Goal: Task Accomplishment & Management: Manage account settings

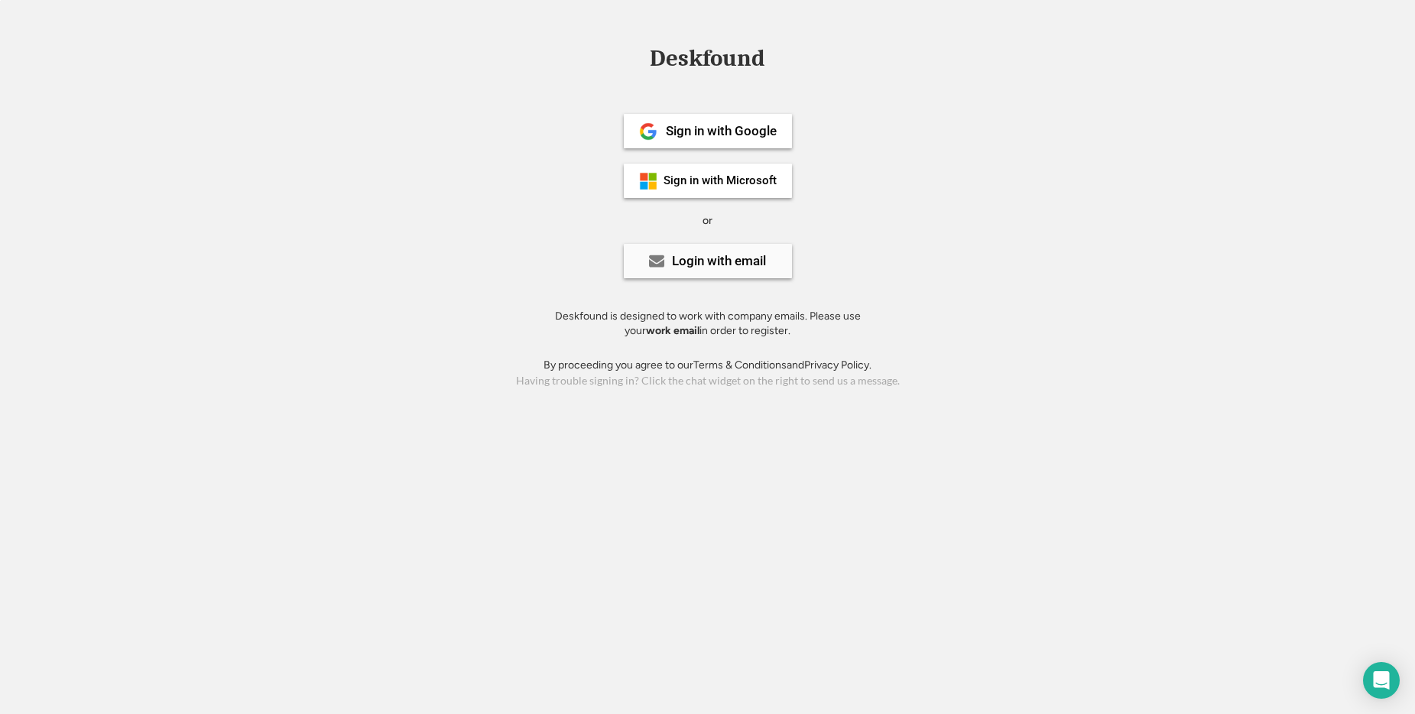
click at [719, 260] on div "Login with email" at bounding box center [719, 261] width 94 height 13
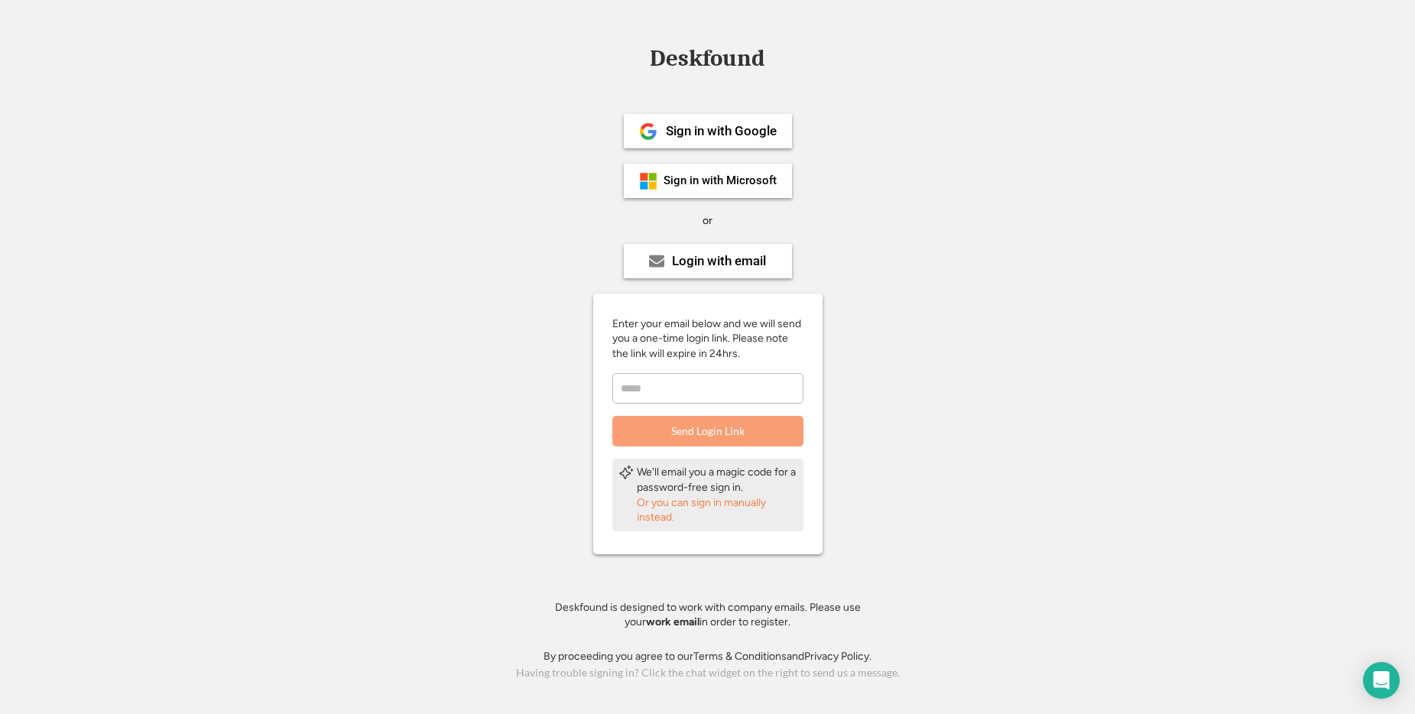
click at [706, 505] on div "Or you can sign in manually instead." at bounding box center [717, 510] width 161 height 30
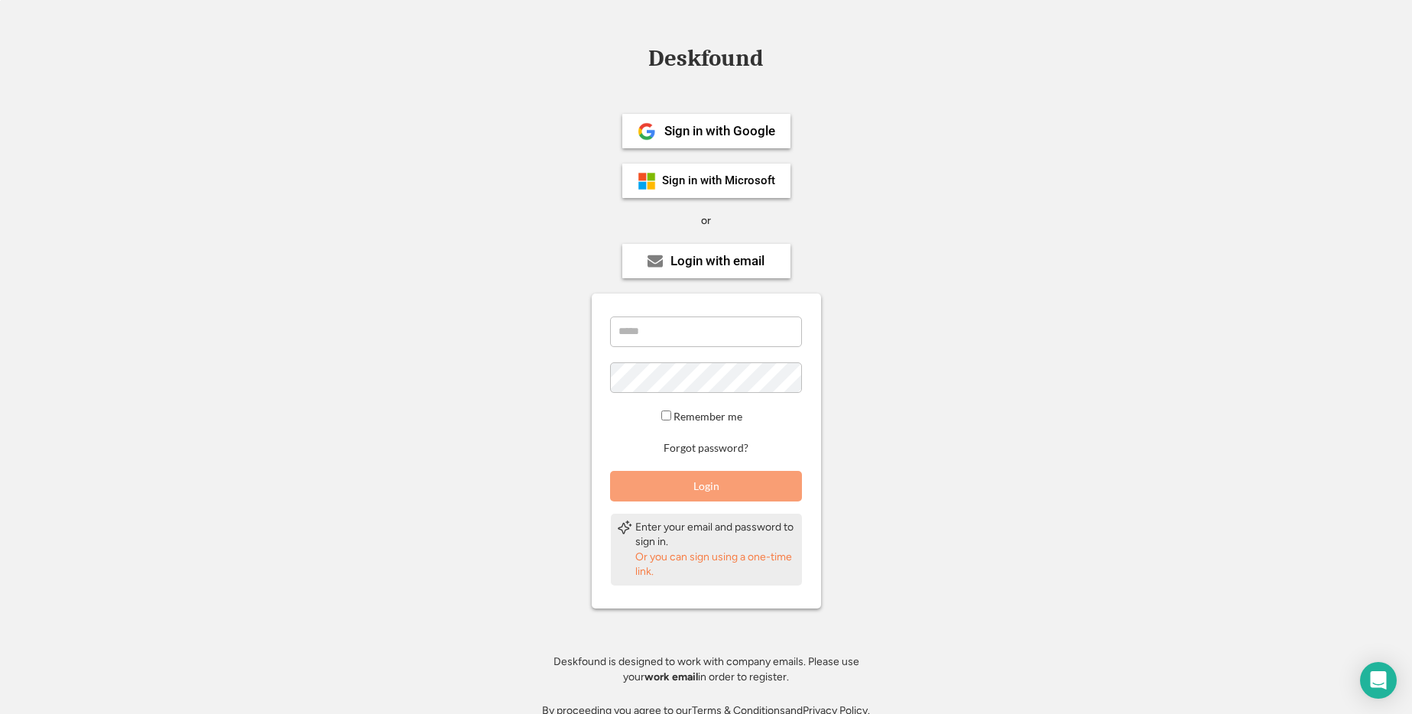
click at [679, 562] on div "Or you can sign using a one-time link." at bounding box center [715, 565] width 161 height 30
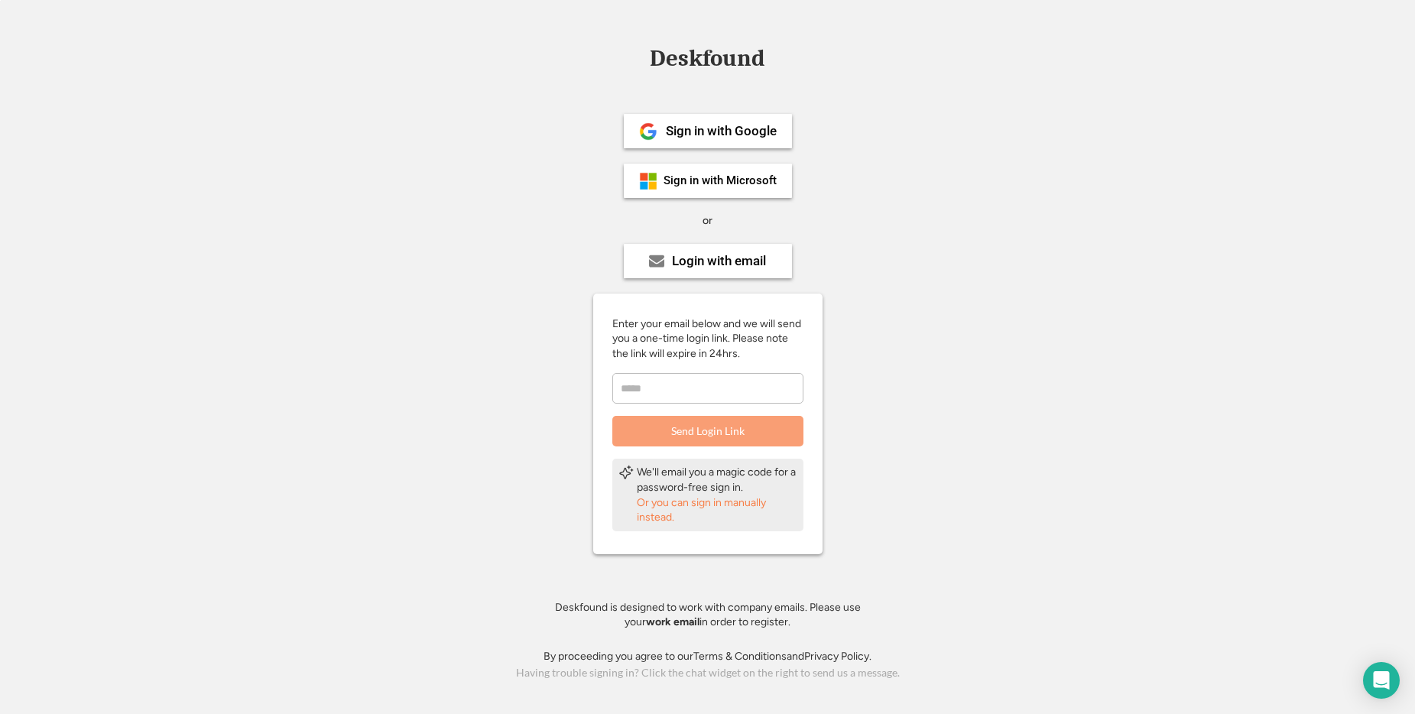
click at [679, 504] on div "Or you can sign in manually instead." at bounding box center [717, 510] width 161 height 30
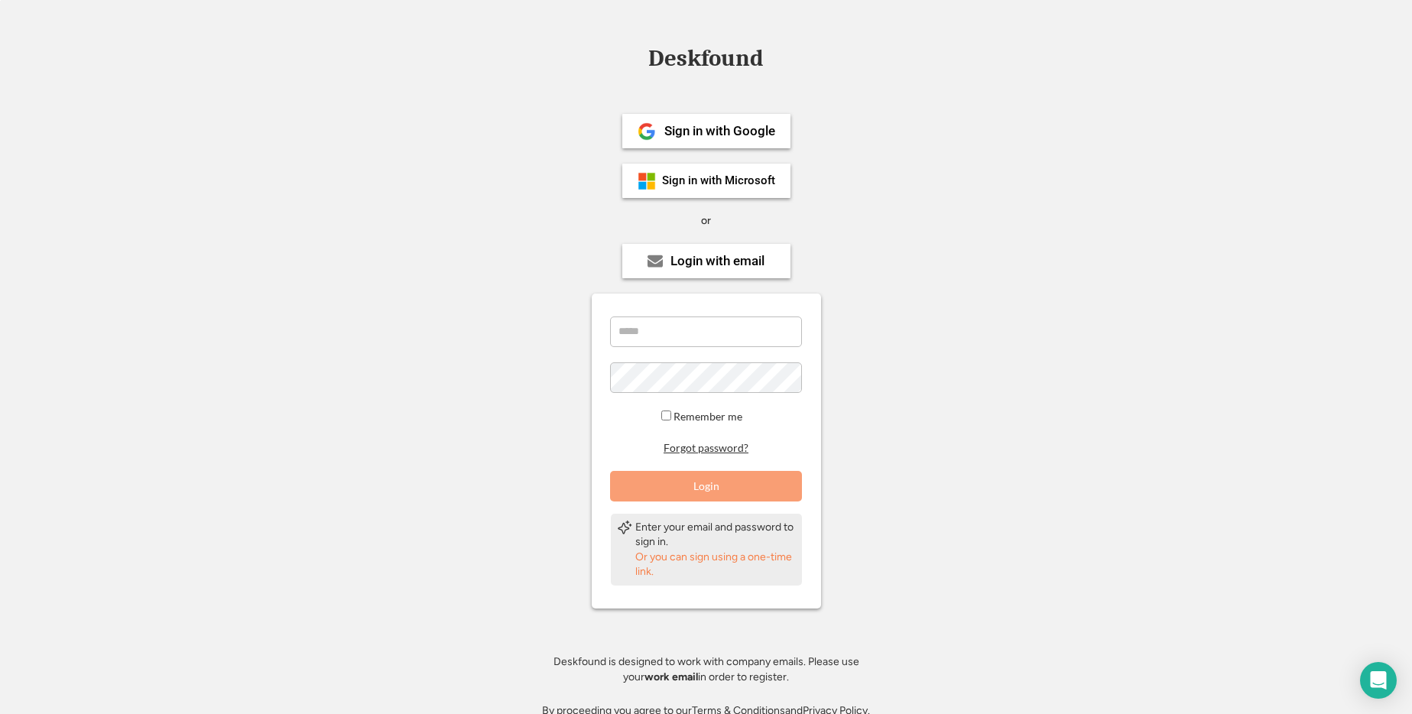
click at [702, 451] on button "Forgot password?" at bounding box center [705, 448] width 89 height 15
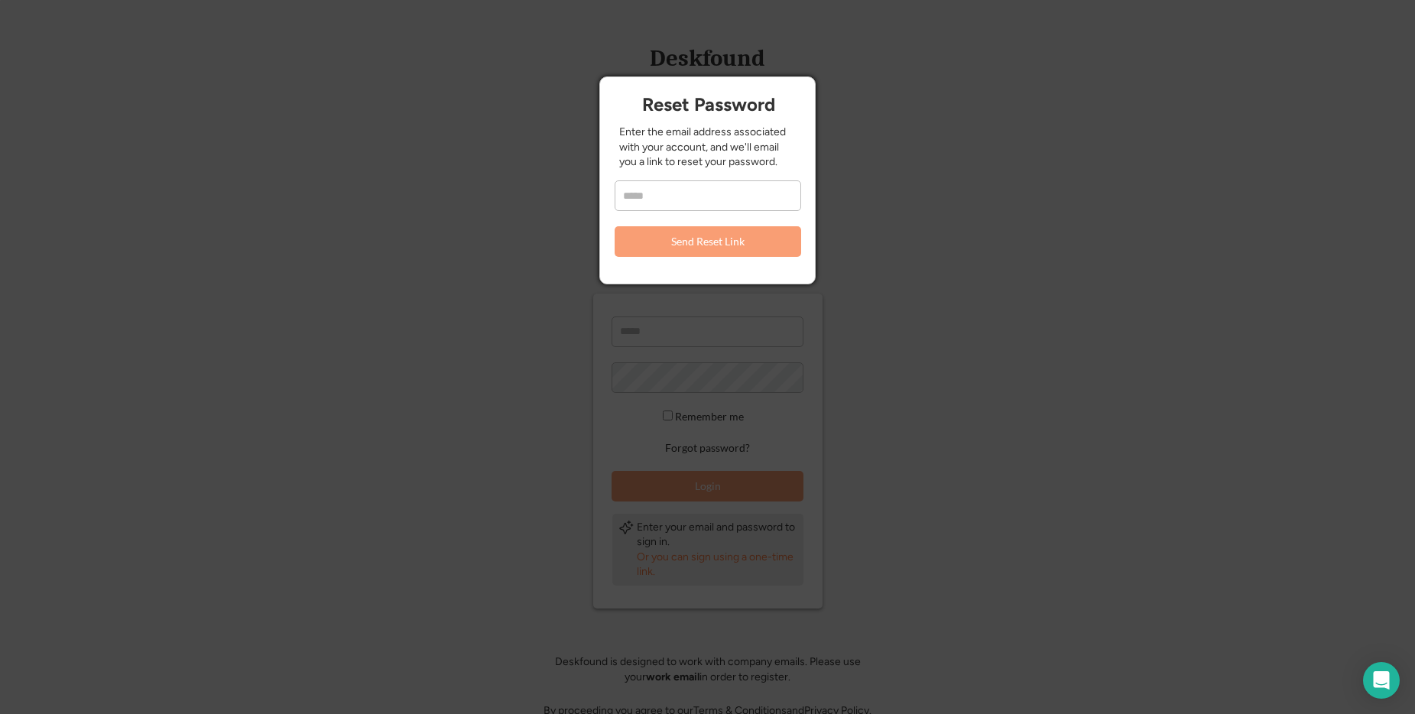
drag, startPoint x: 943, startPoint y: 193, endPoint x: 807, endPoint y: 73, distance: 180.9
click at [942, 193] on div at bounding box center [707, 357] width 1415 height 714
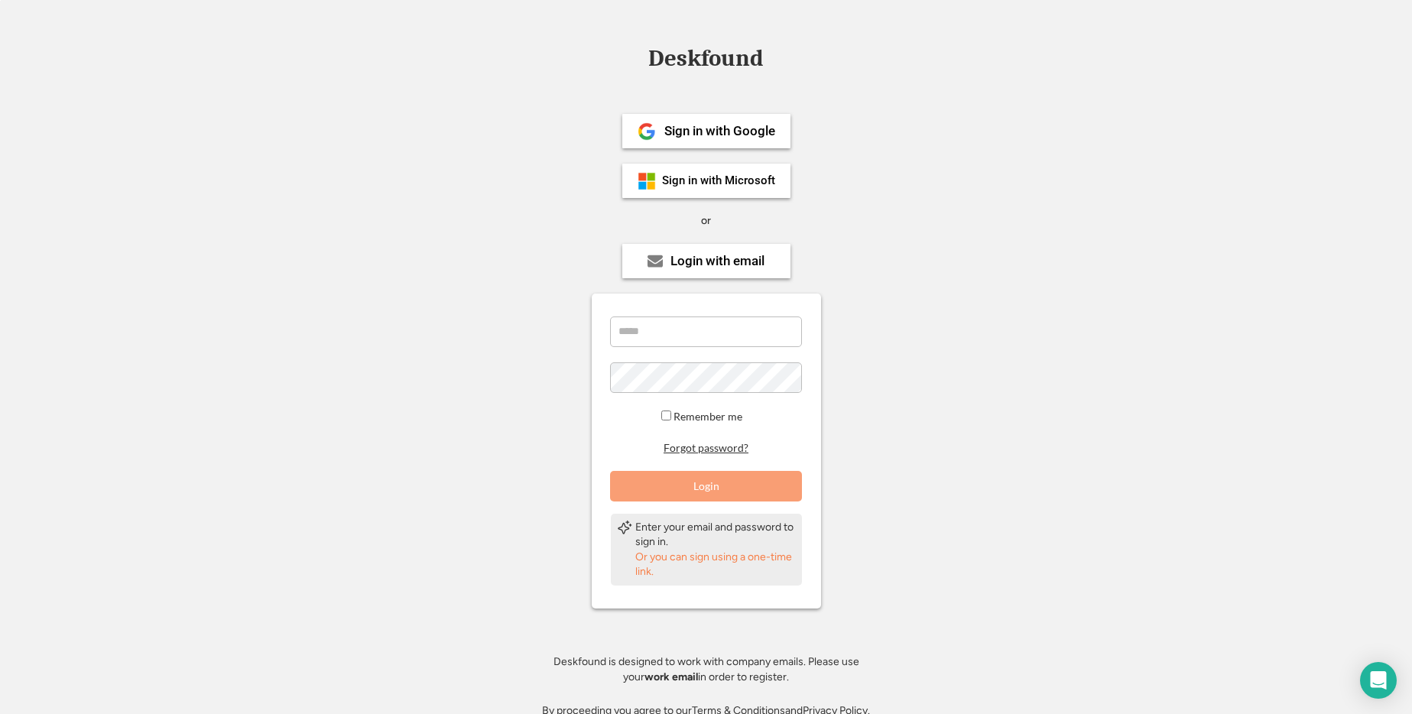
click at [704, 444] on button "Forgot password?" at bounding box center [705, 448] width 89 height 15
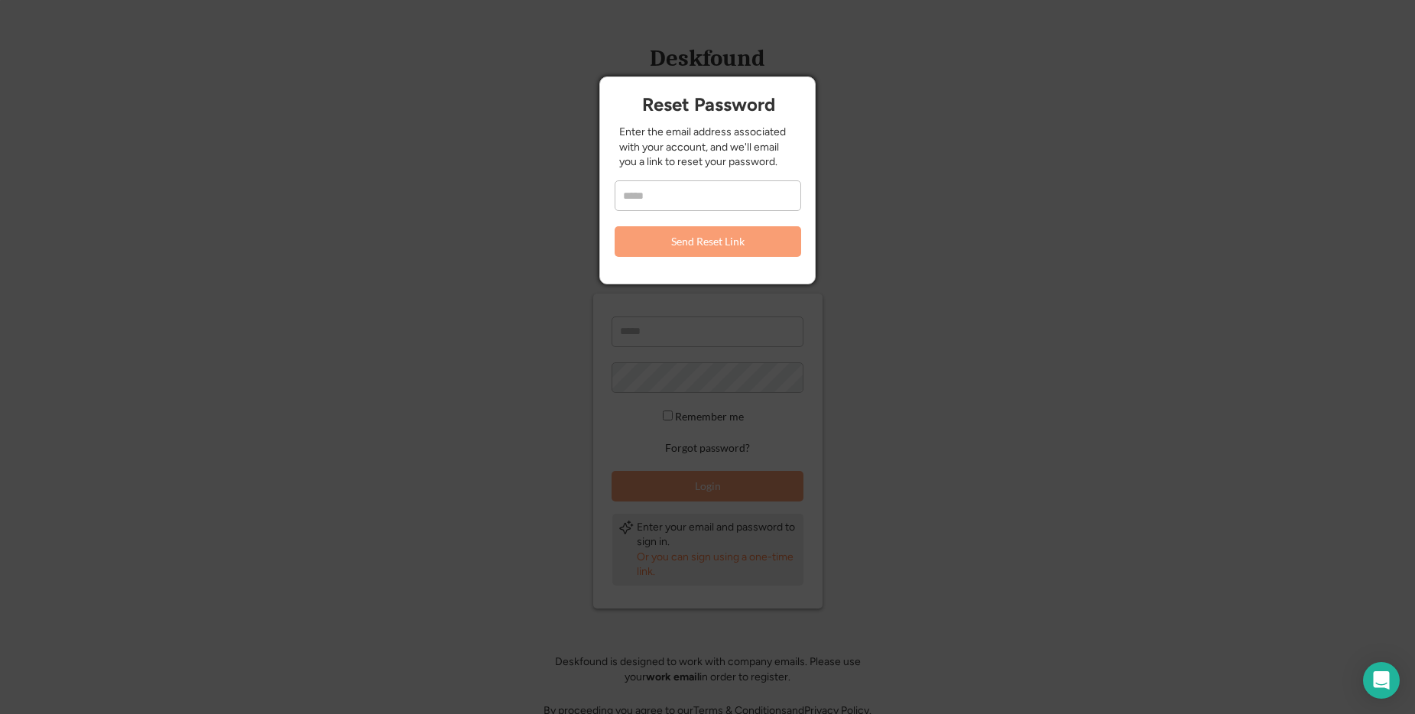
click at [706, 208] on input "email" at bounding box center [708, 195] width 187 height 31
paste input "**********"
type input "**********"
click at [719, 240] on button "Send Reset Link" at bounding box center [708, 241] width 187 height 31
